Goal: Task Accomplishment & Management: Manage account settings

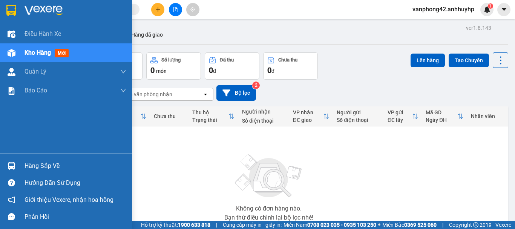
click at [7, 169] on div at bounding box center [11, 165] width 13 height 13
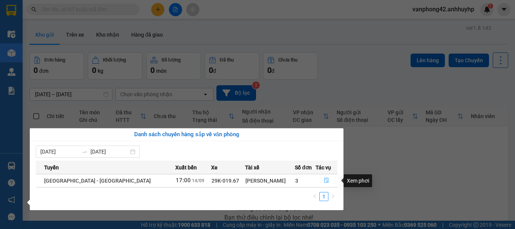
click at [325, 182] on icon "file-done" at bounding box center [327, 180] width 5 height 5
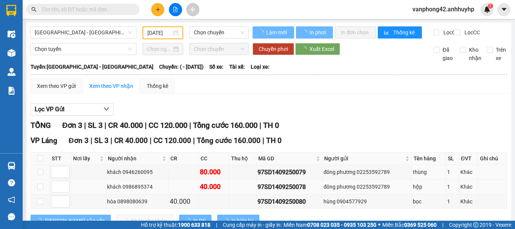
type input "[DATE]"
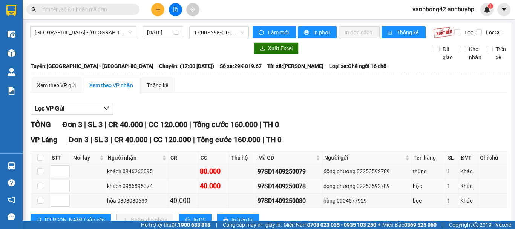
scroll to position [33, 0]
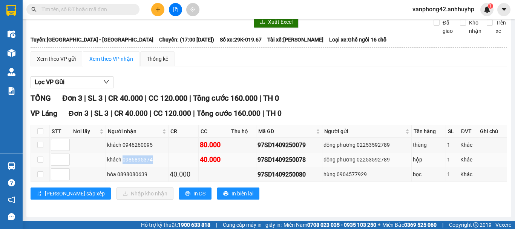
drag, startPoint x: 122, startPoint y: 160, endPoint x: 152, endPoint y: 160, distance: 30.2
click at [152, 160] on div "khách 0986895374" at bounding box center [137, 159] width 60 height 8
click at [160, 160] on div "khách 0986895374" at bounding box center [137, 159] width 60 height 8
drag, startPoint x: 303, startPoint y: 159, endPoint x: 251, endPoint y: 158, distance: 51.7
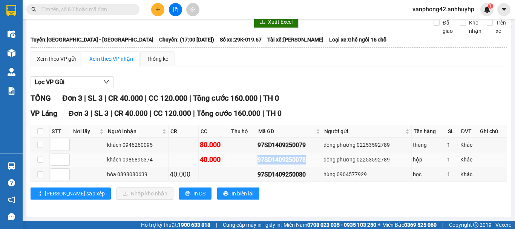
click at [251, 158] on tr "khách 0986895374 40.000 97SD1409250078 đông phương 02253592789 hộp 1 Khác" at bounding box center [269, 159] width 477 height 15
drag, startPoint x: 303, startPoint y: 145, endPoint x: 250, endPoint y: 148, distance: 52.5
click at [250, 148] on tr "khách 0946260095 80.000 97SD1409250079 đông phương 02253592789 thùng 1 Khác" at bounding box center [269, 145] width 477 height 15
click at [299, 158] on div "97SD1409250078" at bounding box center [289, 159] width 63 height 9
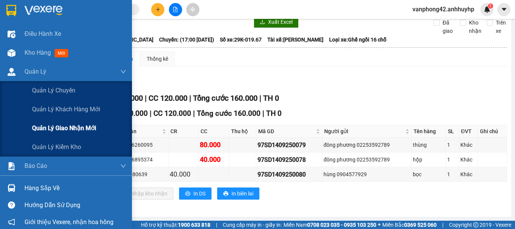
click at [41, 128] on span "Quản lý giao nhận mới" at bounding box center [64, 127] width 64 height 9
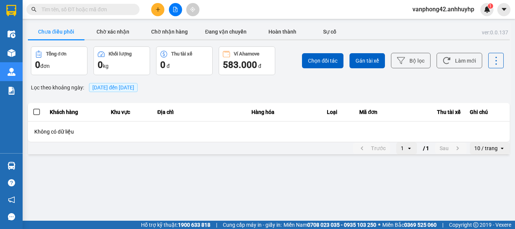
click at [49, 34] on button "Chưa điều phối" at bounding box center [56, 31] width 57 height 15
click at [110, 86] on span "[DATE] đến [DATE]" at bounding box center [113, 88] width 42 height 6
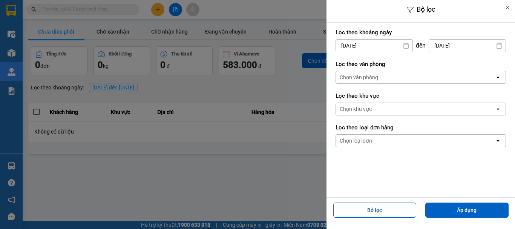
click at [405, 45] on icon at bounding box center [406, 46] width 5 height 6
click at [351, 48] on input "[DATE]" at bounding box center [374, 46] width 77 height 12
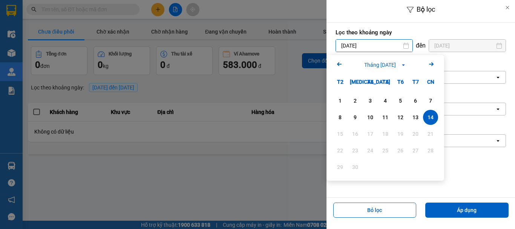
click at [343, 46] on input "[DATE]" at bounding box center [374, 46] width 77 height 12
click at [418, 116] on div "13" at bounding box center [416, 117] width 11 height 9
type input "[DATE]"
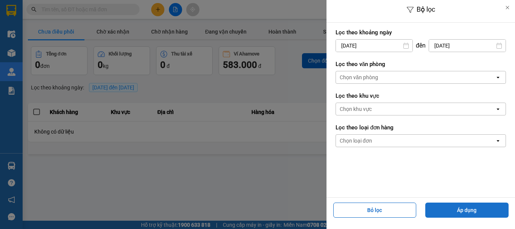
click at [452, 214] on button "Áp dụng" at bounding box center [467, 210] width 83 height 15
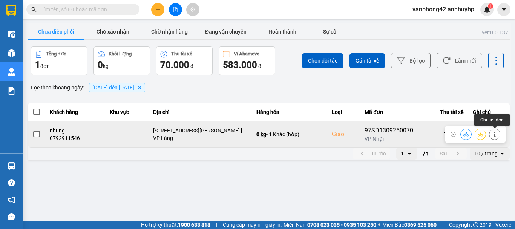
click at [494, 134] on icon at bounding box center [494, 134] width 5 height 5
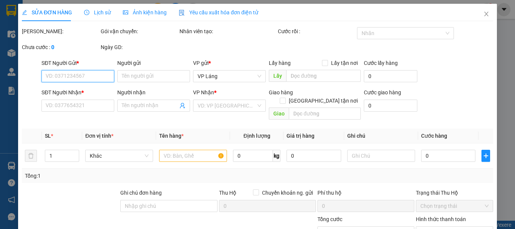
type input "0989265227"
type input "hường"
type input "0792911546"
type input "nhung"
checkbox input "true"
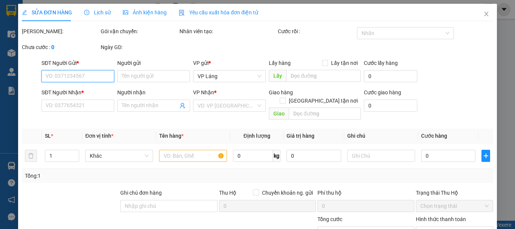
type input "[STREET_ADDRESS][PERSON_NAME] [PERSON_NAME], [GEOGRAPHIC_DATA], [GEOGRAPHIC_DAT…"
type input "70.000"
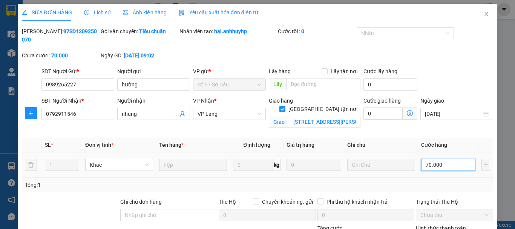
type input "4"
type input "40"
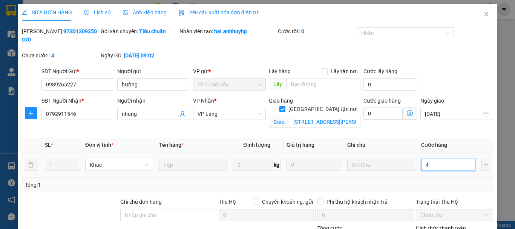
type input "40"
type input "400"
type input "4.000"
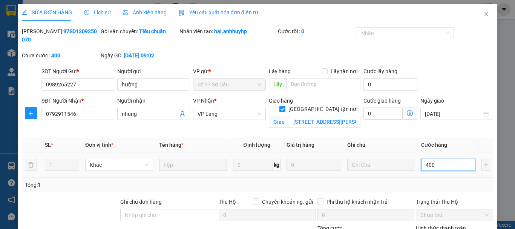
type input "4.000"
type input "40.000"
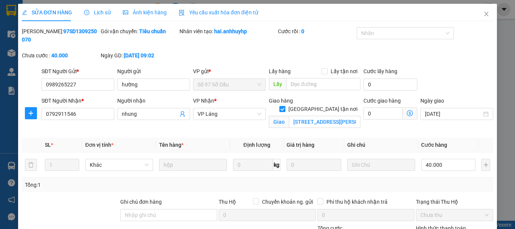
click at [285, 106] on input "[GEOGRAPHIC_DATA] tận nơi" at bounding box center [282, 108] width 5 height 5
checkbox input "false"
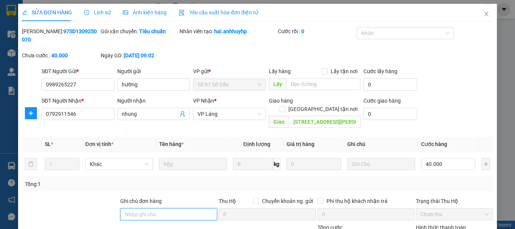
click at [182, 208] on input "Ghi chú đơn hàng" at bounding box center [168, 214] width 97 height 12
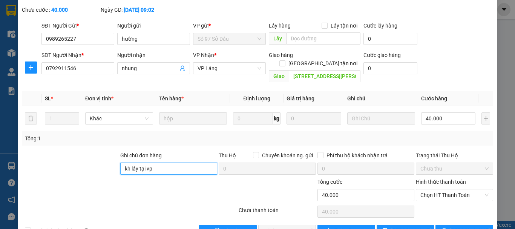
scroll to position [52, 0]
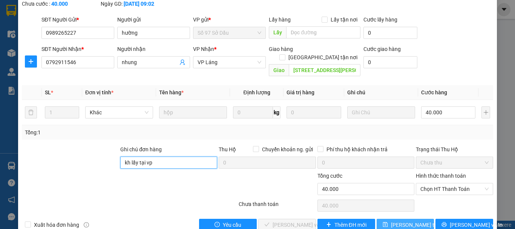
type input "kh lấy tại vp"
click at [402, 221] on span "[PERSON_NAME] thay đổi" at bounding box center [421, 225] width 60 height 8
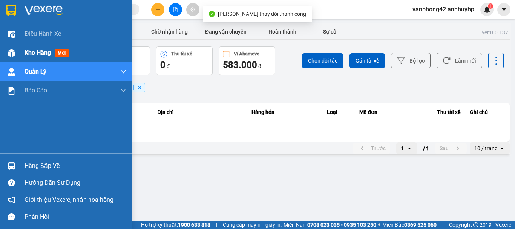
click at [12, 54] on img at bounding box center [12, 53] width 8 height 8
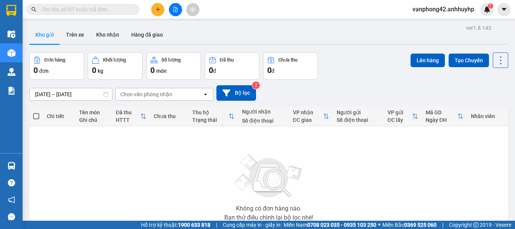
click at [50, 40] on button "Kho gửi" at bounding box center [44, 35] width 31 height 18
click at [52, 38] on button "Kho gửi" at bounding box center [44, 35] width 31 height 18
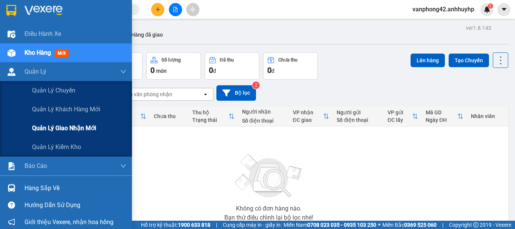
click at [71, 129] on span "Quản lý giao nhận mới" at bounding box center [64, 127] width 64 height 9
